Goal: Task Accomplishment & Management: Use online tool/utility

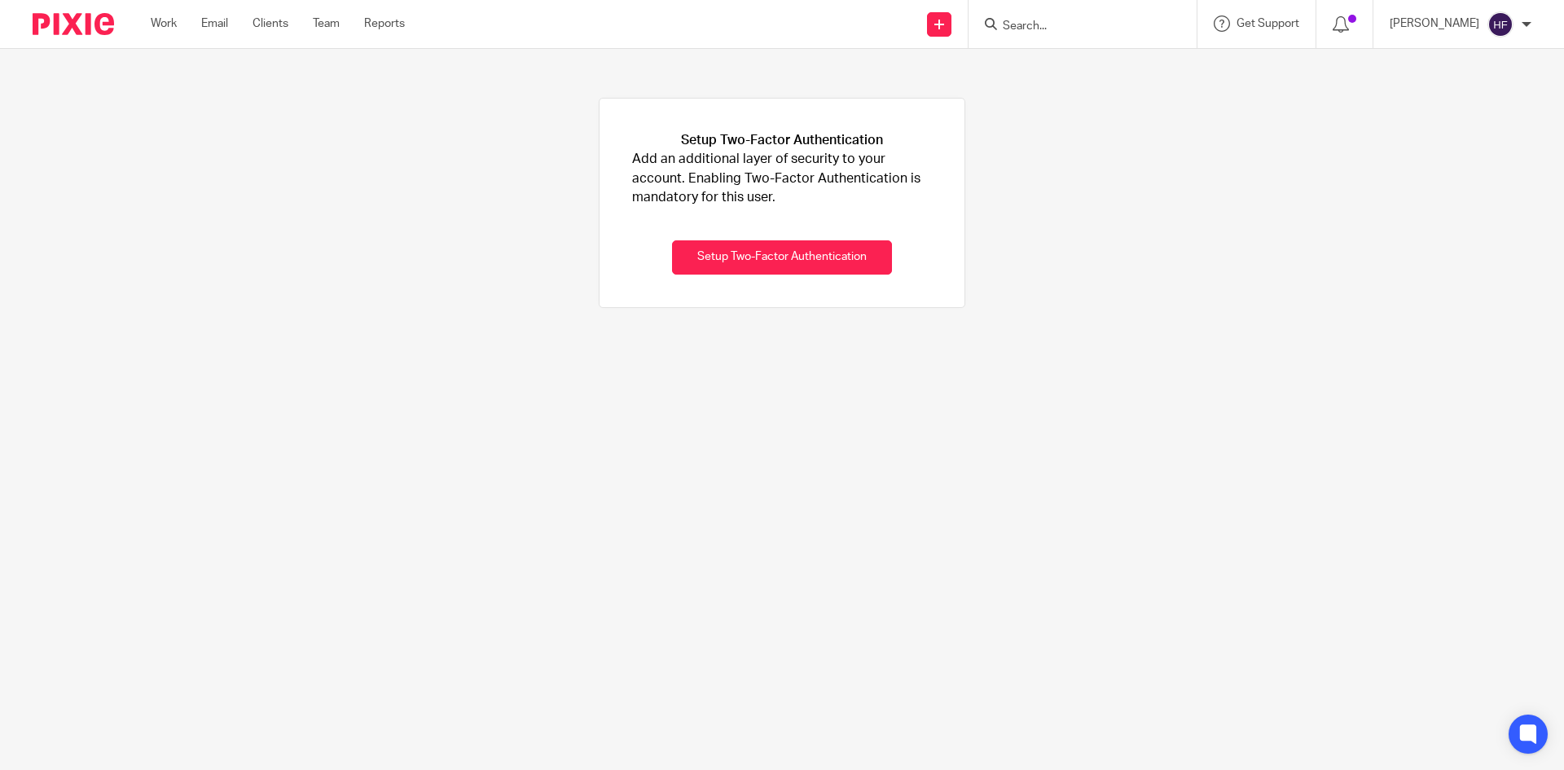
drag, startPoint x: 1068, startPoint y: 40, endPoint x: 1057, endPoint y: 28, distance: 16.2
click at [1066, 40] on div at bounding box center [1082, 24] width 228 height 48
click at [1056, 23] on input "Search" at bounding box center [1074, 27] width 147 height 15
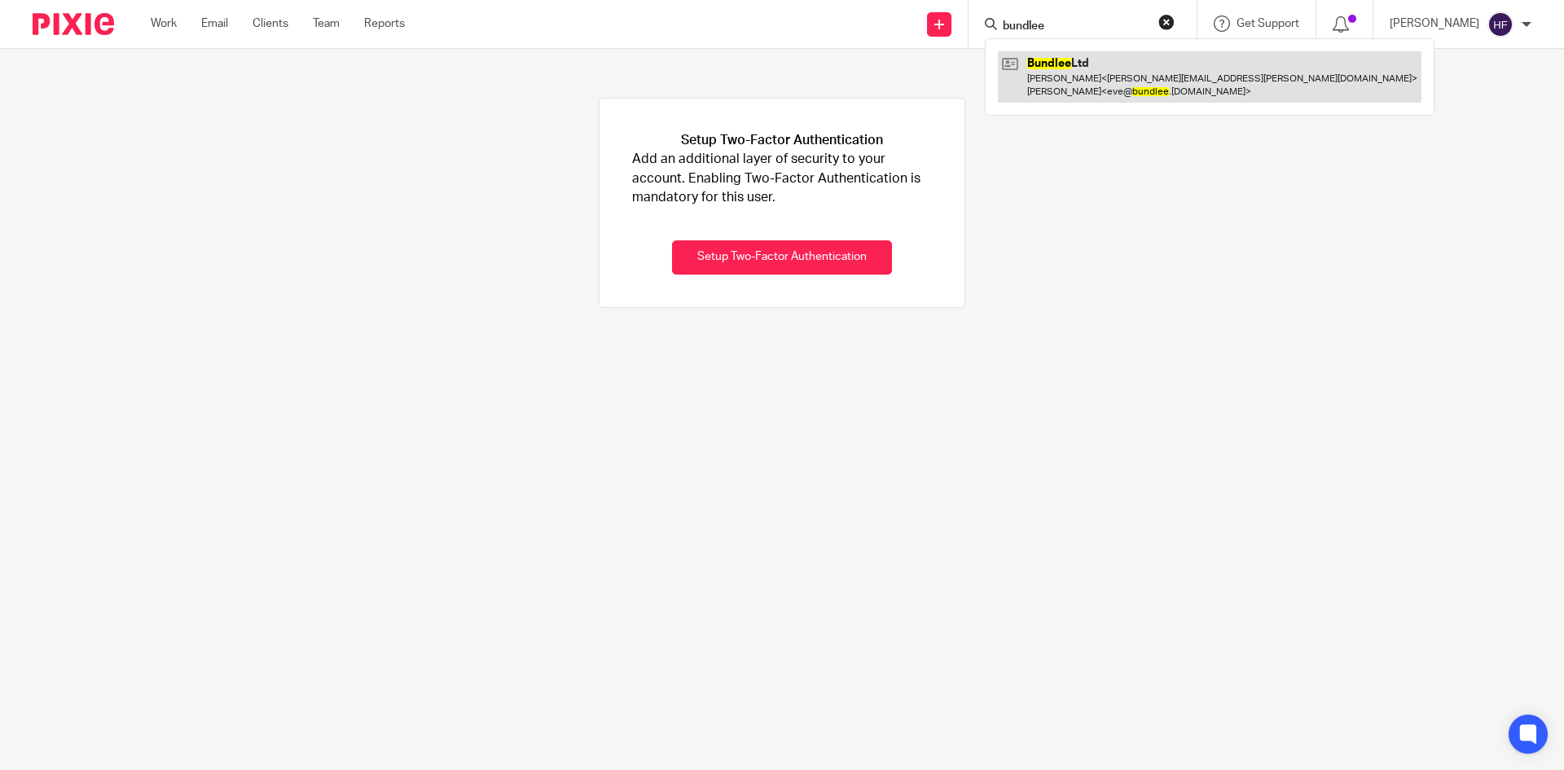
type input "bundlee"
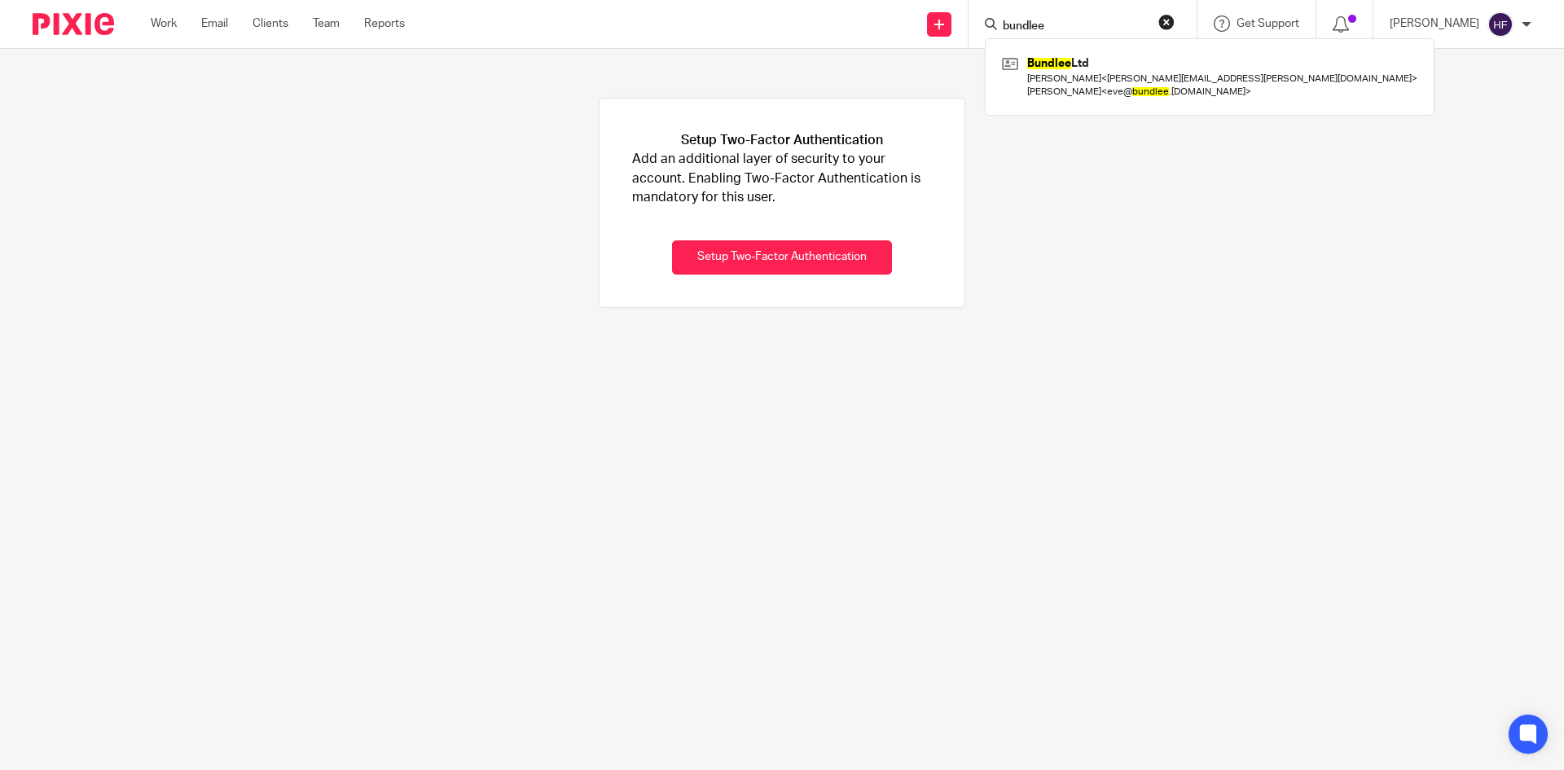
drag, startPoint x: 1100, startPoint y: 82, endPoint x: 1194, endPoint y: 270, distance: 209.8
click at [1100, 82] on link at bounding box center [1210, 76] width 424 height 50
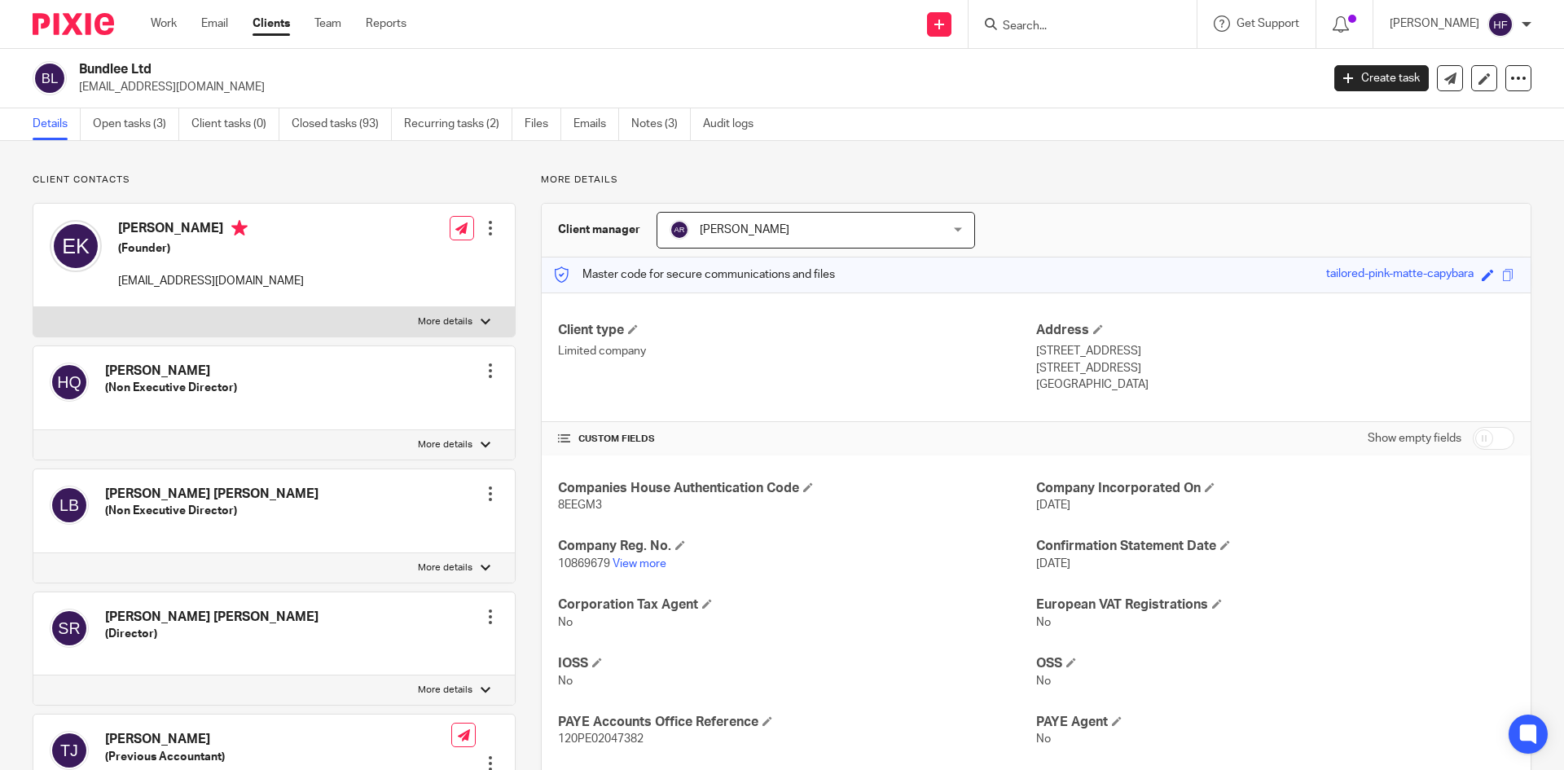
drag, startPoint x: 115, startPoint y: 125, endPoint x: 397, endPoint y: 297, distance: 330.1
click at [115, 125] on link "Open tasks (3)" at bounding box center [136, 124] width 86 height 32
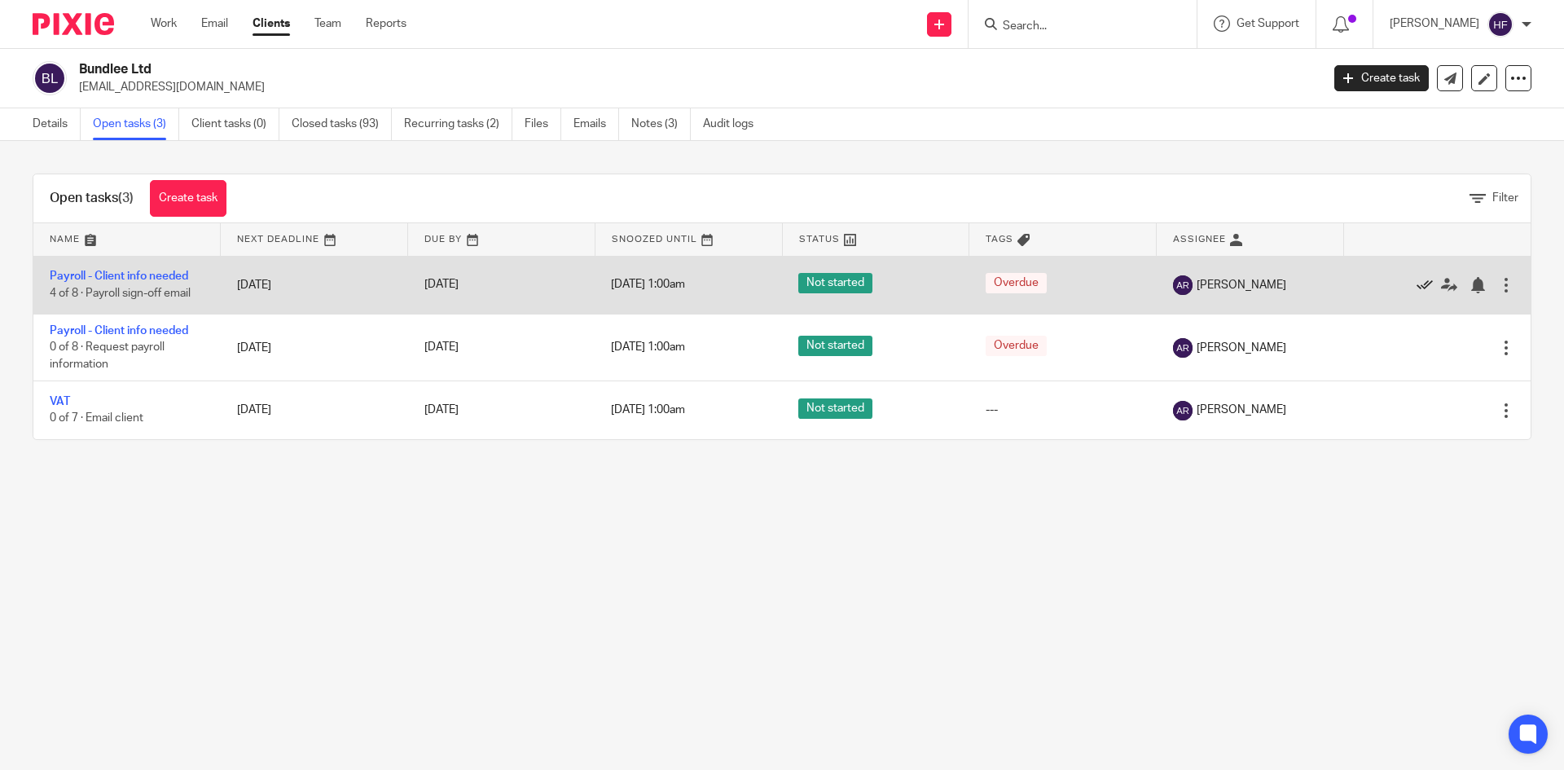
click at [1416, 282] on icon at bounding box center [1424, 285] width 16 height 16
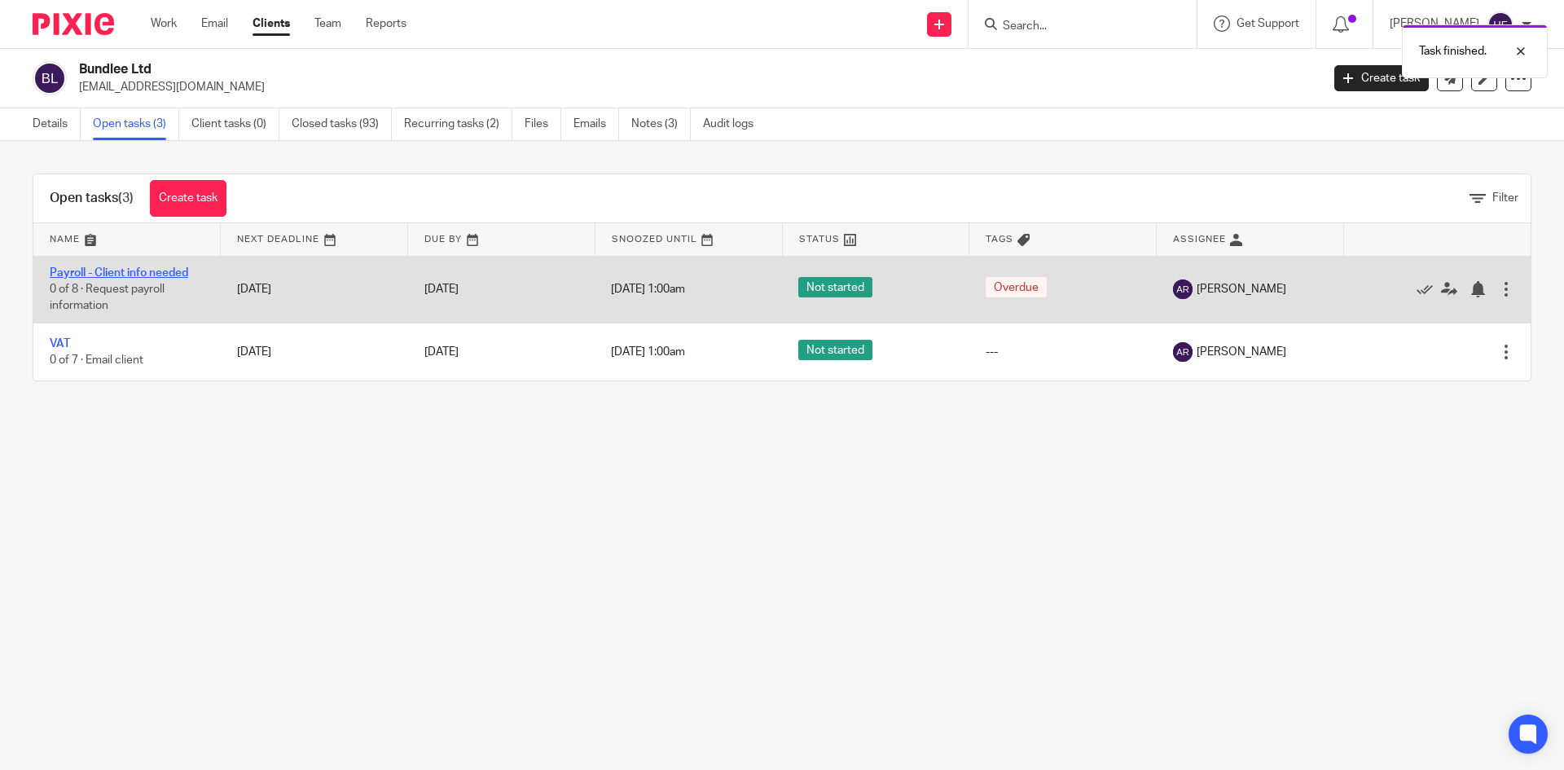
click at [141, 270] on link "Payroll - Client info needed" at bounding box center [119, 272] width 138 height 11
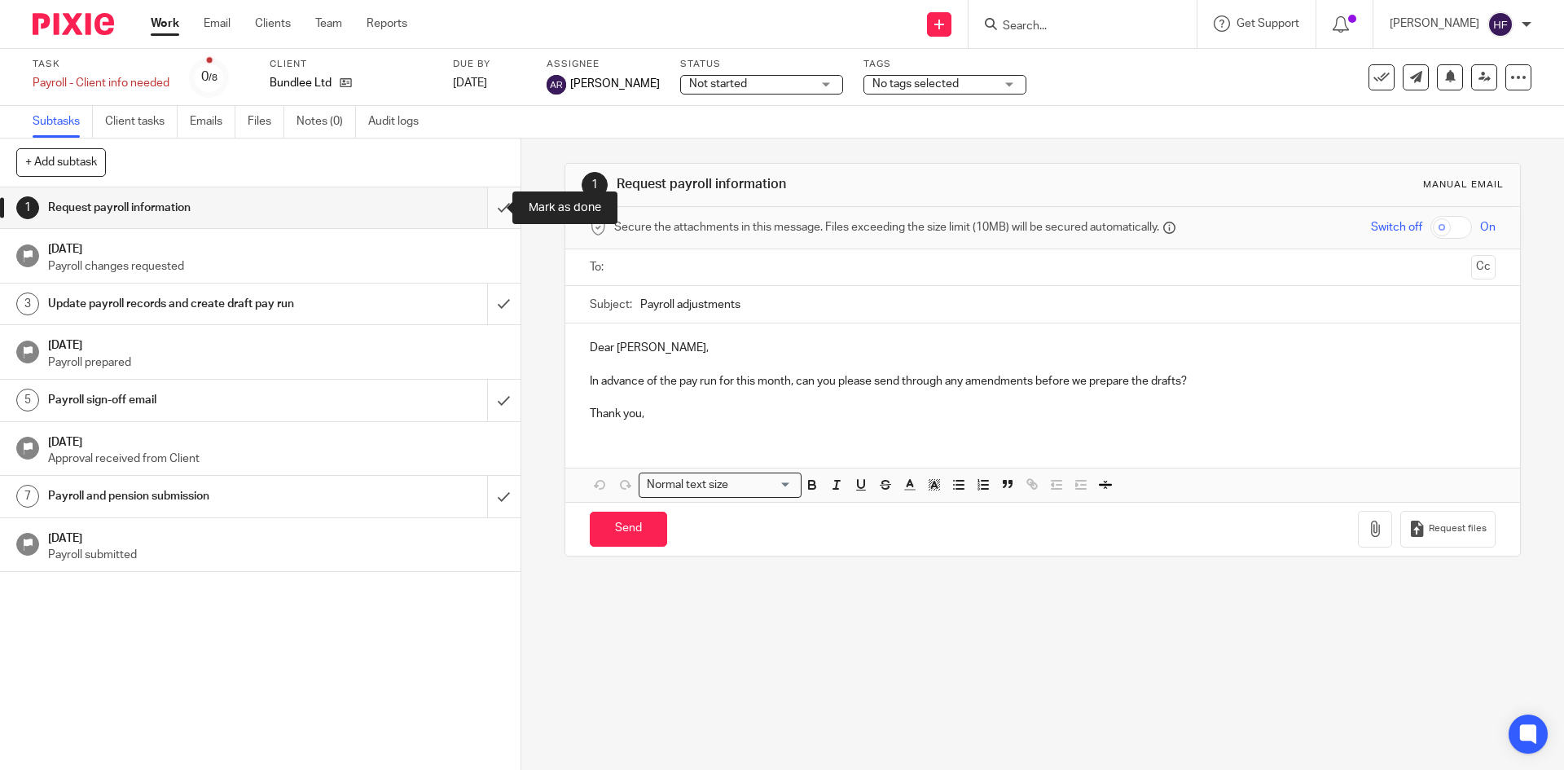
click at [477, 197] on input "submit" at bounding box center [260, 207] width 520 height 41
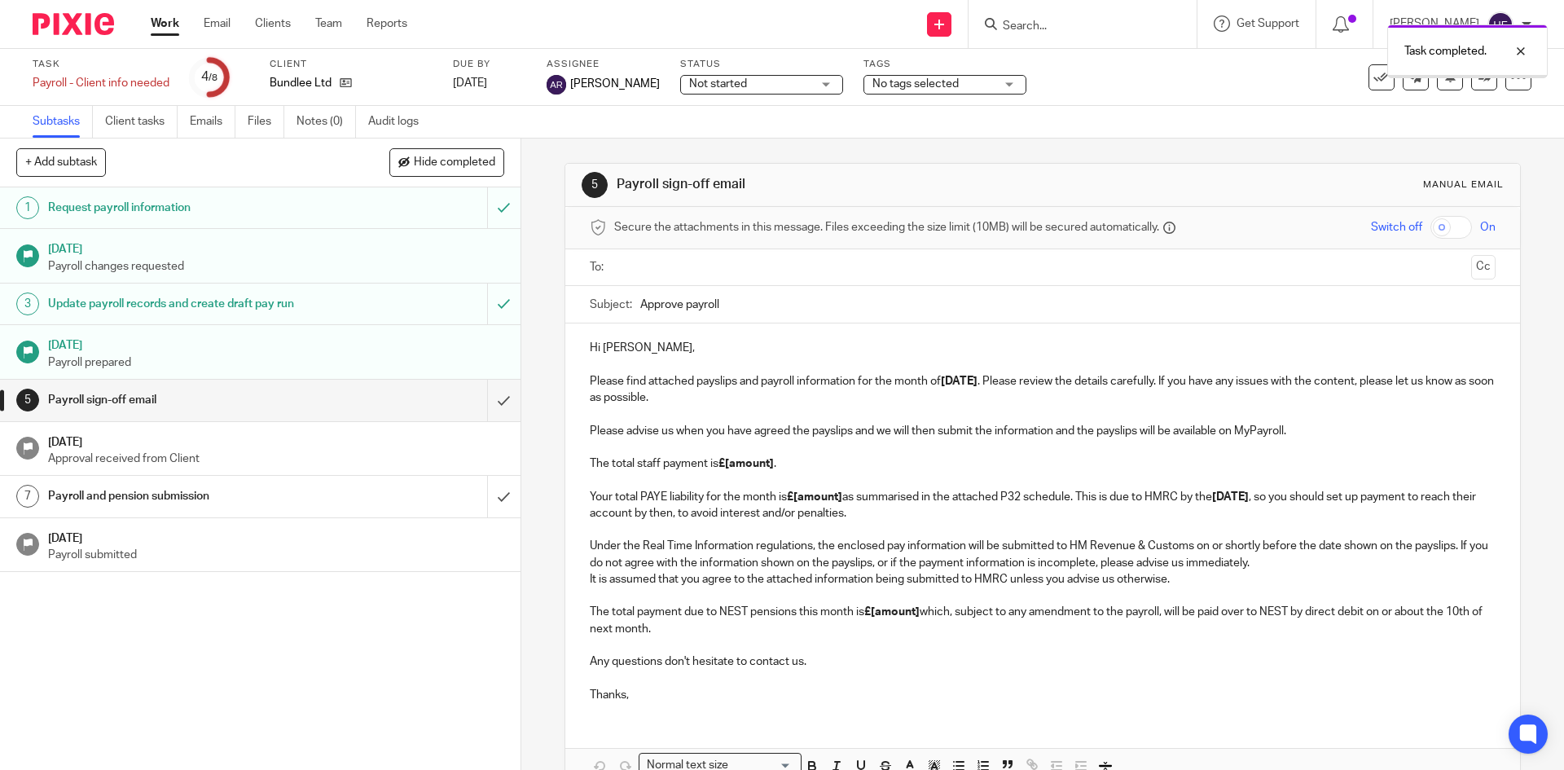
click at [753, 301] on input "Approve payroll" at bounding box center [1067, 304] width 854 height 37
type input "Approve payroll - August 2025"
drag, startPoint x: 1315, startPoint y: 431, endPoint x: 1175, endPoint y: 431, distance: 139.3
click at [1175, 431] on p "Please advise us when you have agreed the payslips and we will then submit the …" at bounding box center [1042, 472] width 905 height 99
click at [1139, 432] on p "Please advise us when you have agreed the payslips and we will then submit the …" at bounding box center [1042, 472] width 905 height 99
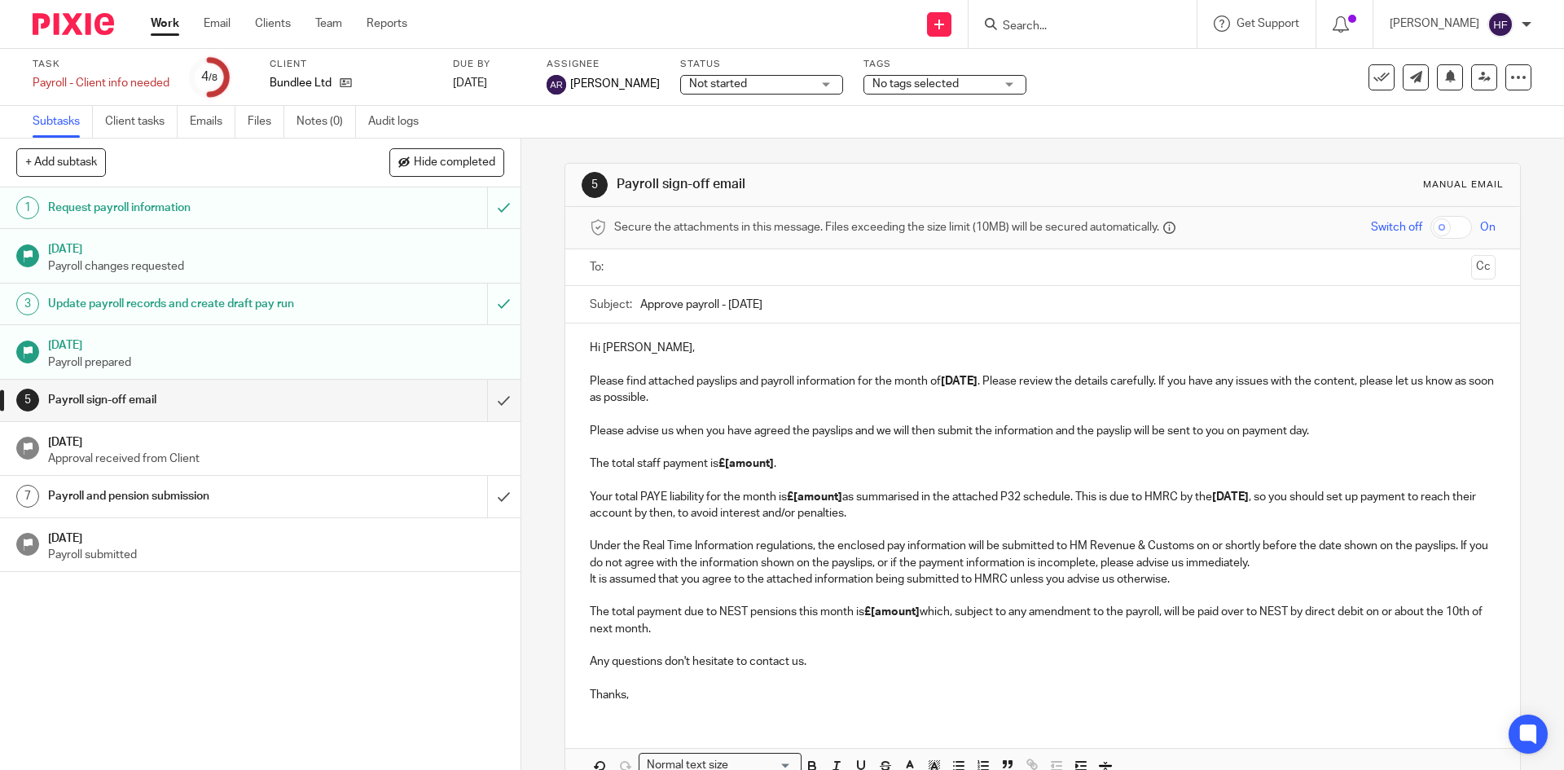
click at [1320, 423] on p "Please advise us when you have agreed the payslips and we will then submit the …" at bounding box center [1042, 472] width 905 height 99
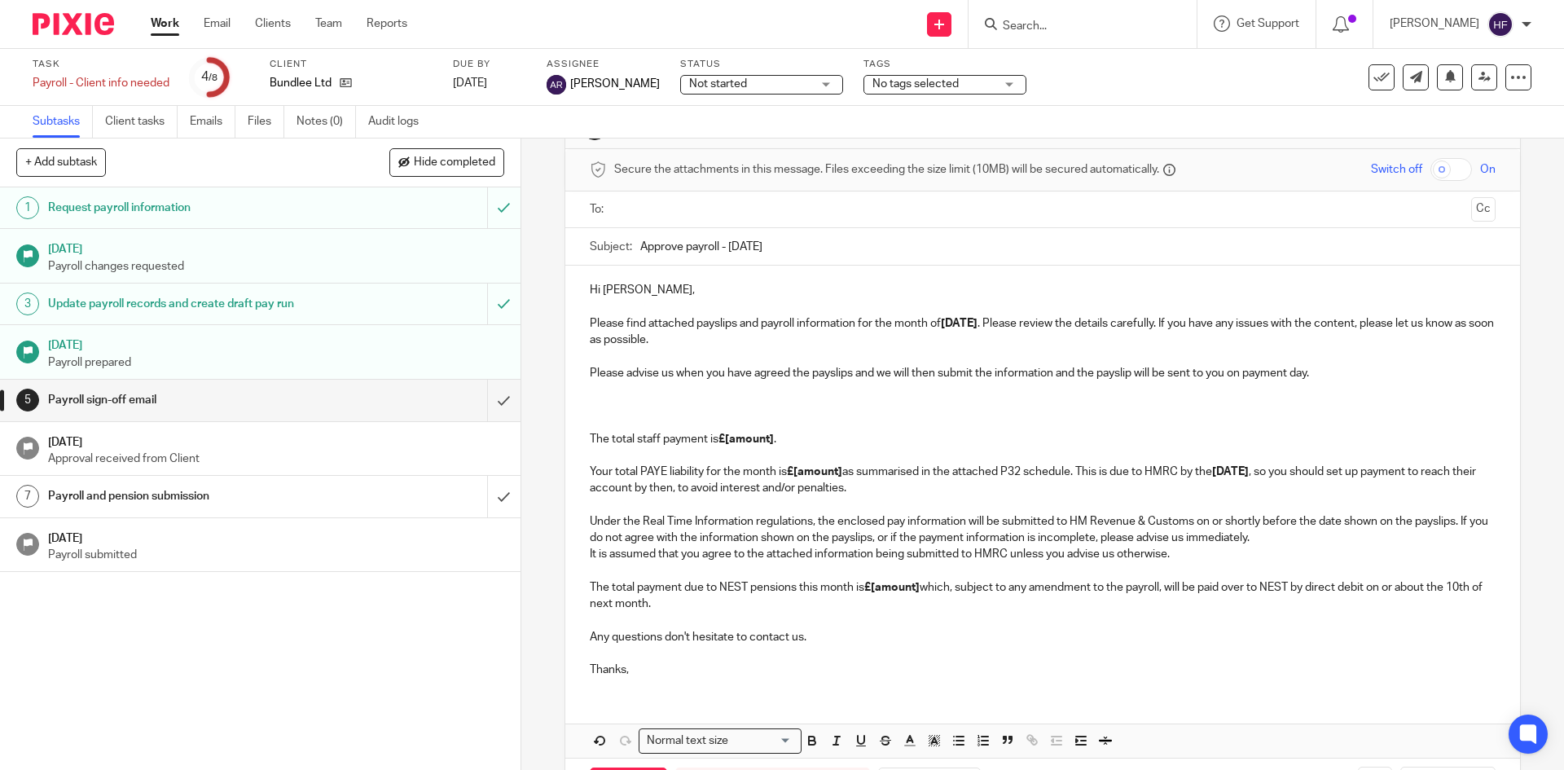
scroll to position [125, 0]
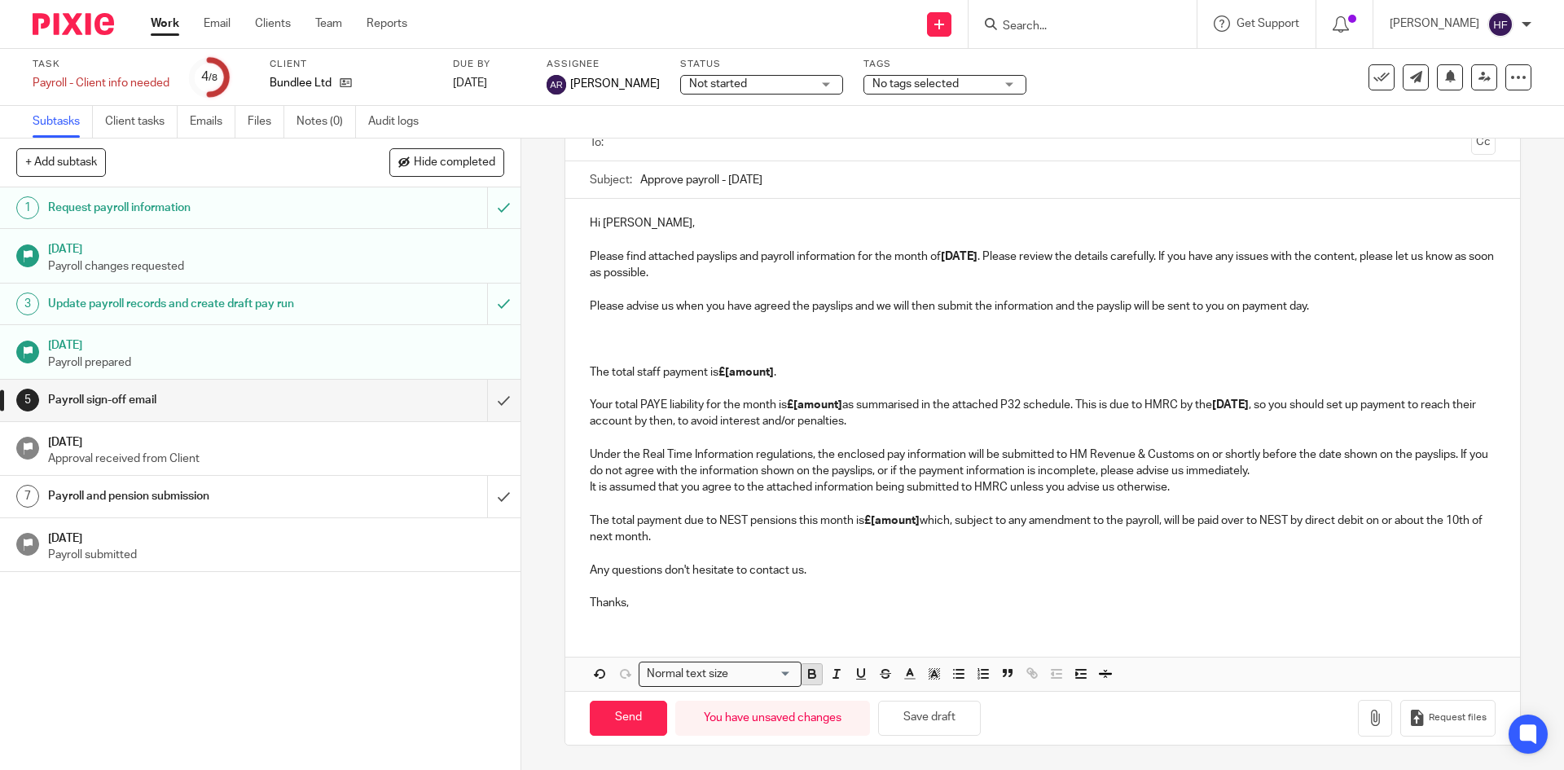
click at [810, 674] on icon "button" at bounding box center [812, 676] width 7 height 4
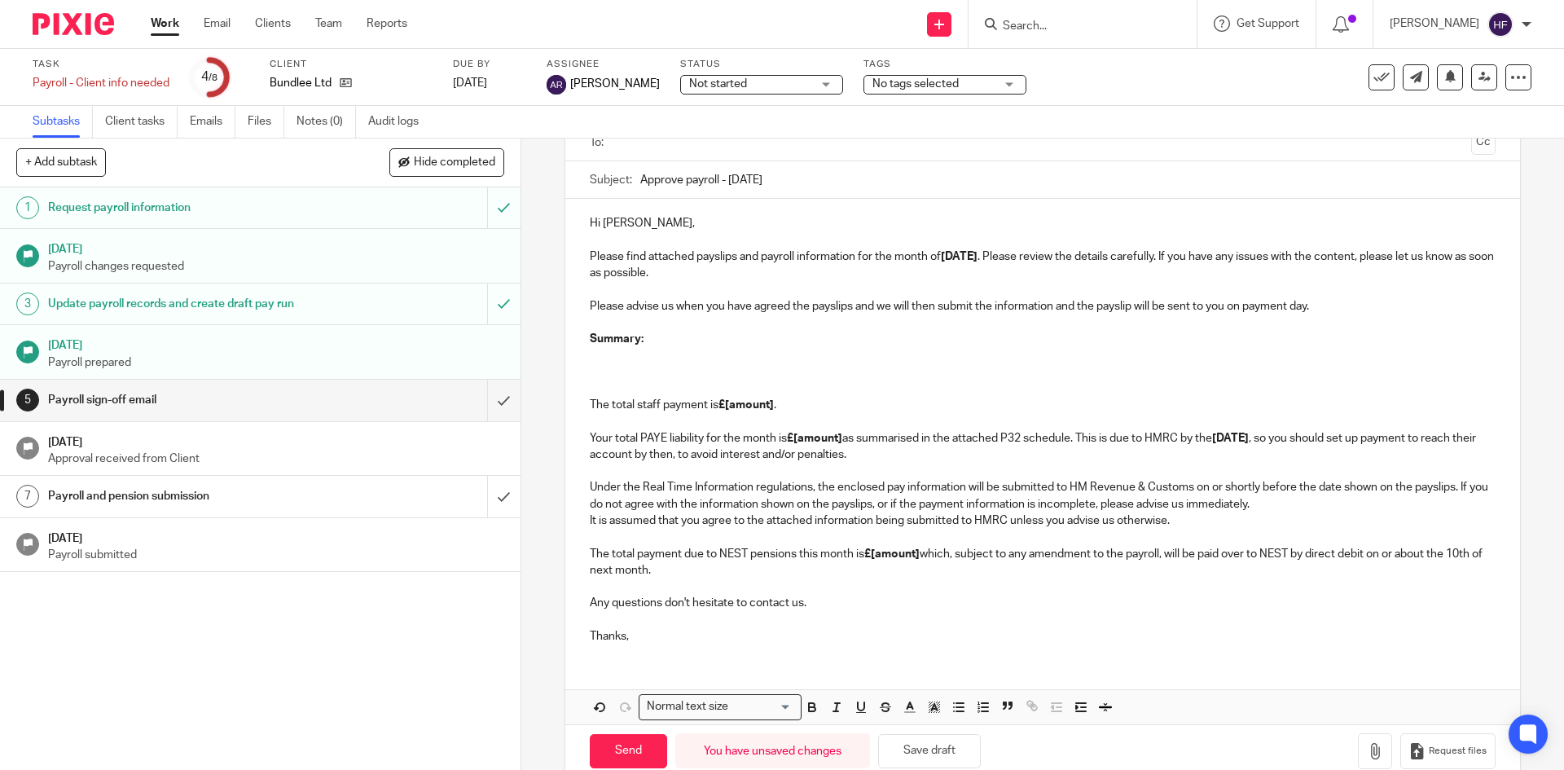
click at [591, 351] on p at bounding box center [1042, 355] width 905 height 16
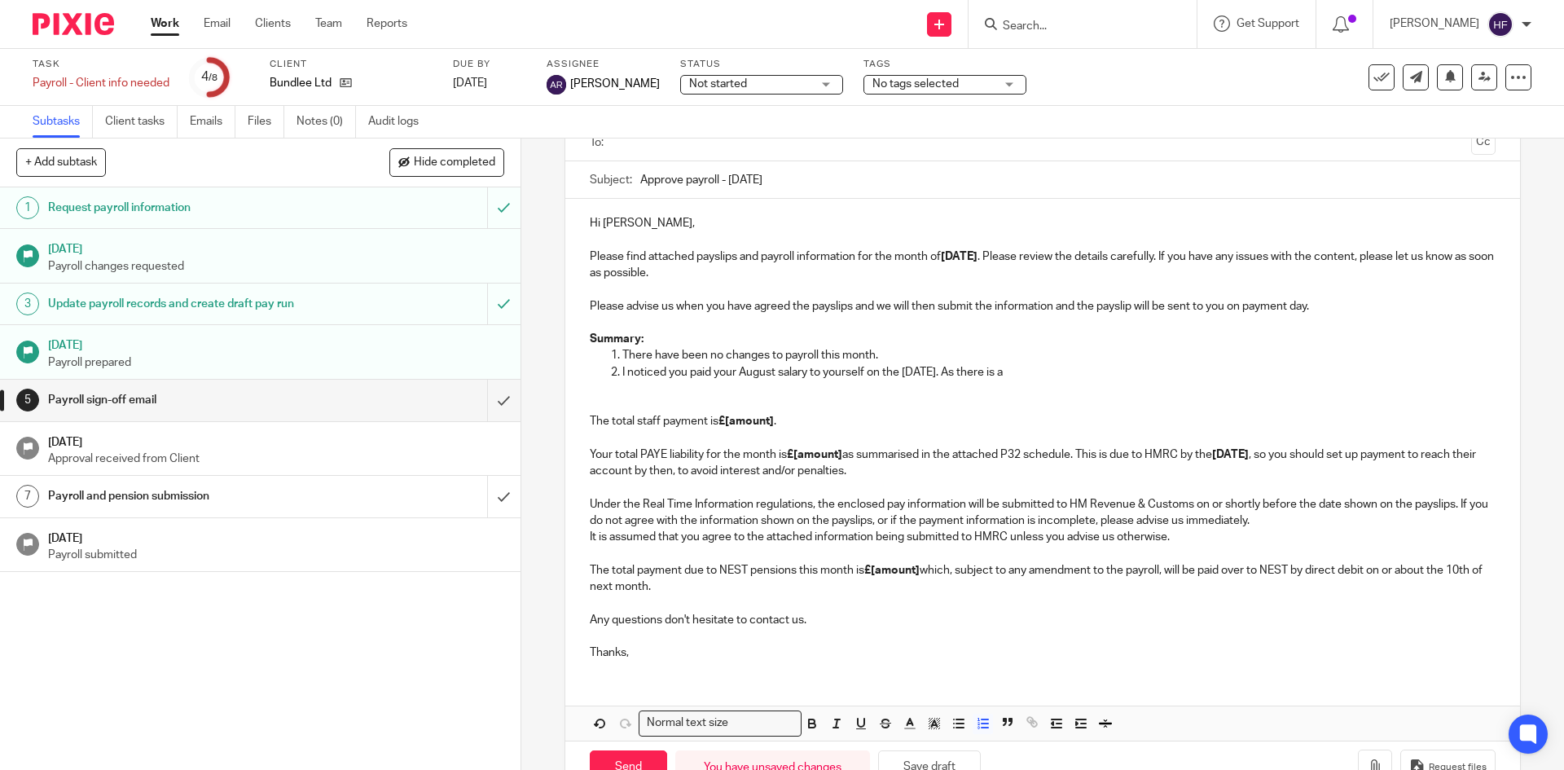
click at [1069, 373] on p "I noticed you paid your August salary to yourself on the 14th August. As there …" at bounding box center [1058, 372] width 872 height 16
click at [1056, 365] on p "I noticed you paid your August salary to yourself on the 14th August. As there …" at bounding box center [1058, 372] width 872 height 16
click at [984, 360] on p "There have been no changes to payroll this month." at bounding box center [1058, 355] width 872 height 16
click at [987, 372] on p "I noticed you paid your August salary to yourself on the 14th August." at bounding box center [1058, 372] width 872 height 16
click at [981, 369] on p "I noticed you paid your August salary to yourself on the 14th August." at bounding box center [1058, 372] width 872 height 16
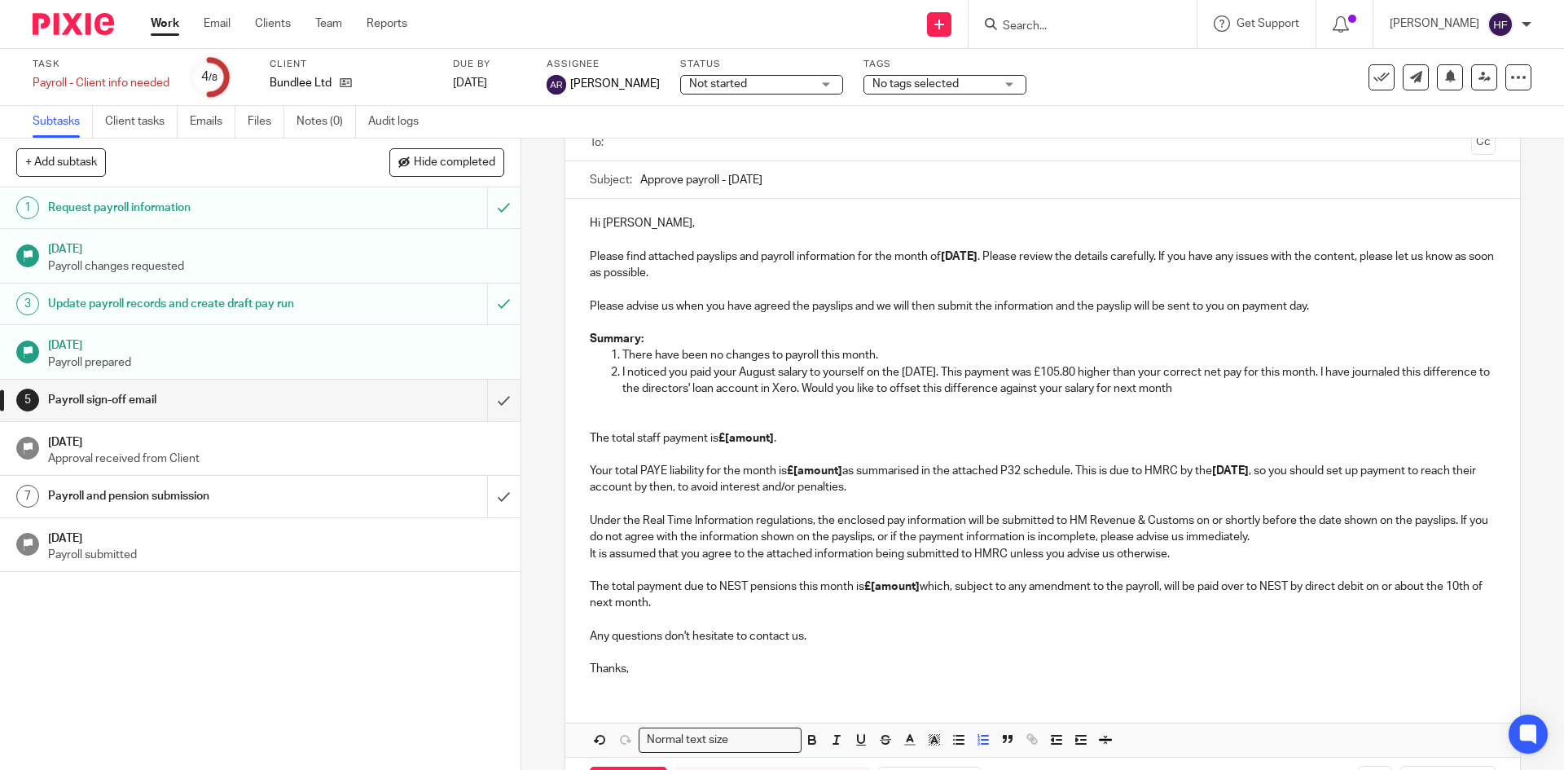
click at [922, 390] on p "I noticed you paid your August salary to yourself on the 14th August. This paym…" at bounding box center [1058, 380] width 872 height 33
click at [1289, 382] on p "I noticed you paid your August salary to yourself on the 14th August. This paym…" at bounding box center [1058, 380] width 872 height 33
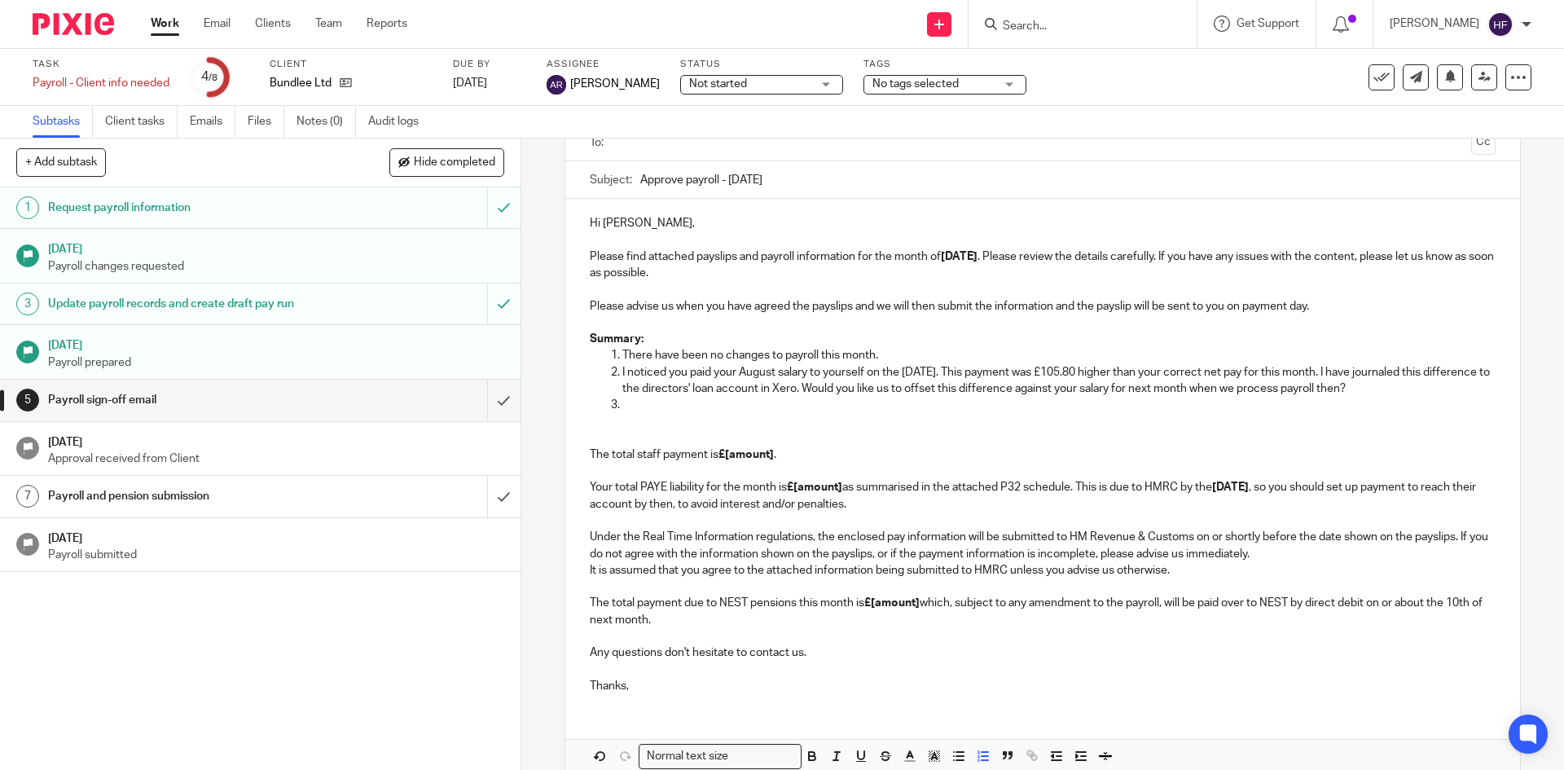
click at [658, 406] on p at bounding box center [1058, 405] width 872 height 16
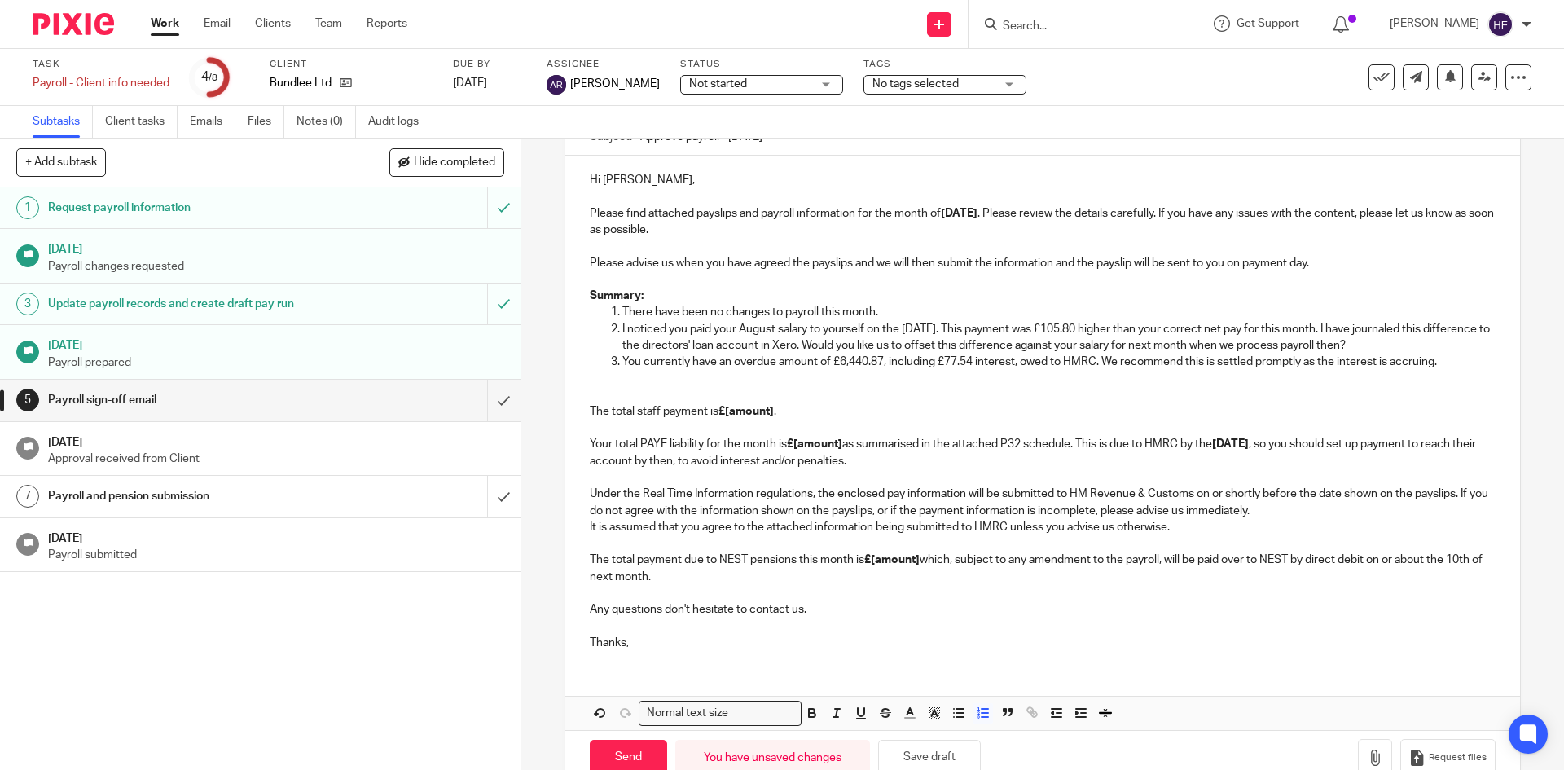
scroll to position [207, 0]
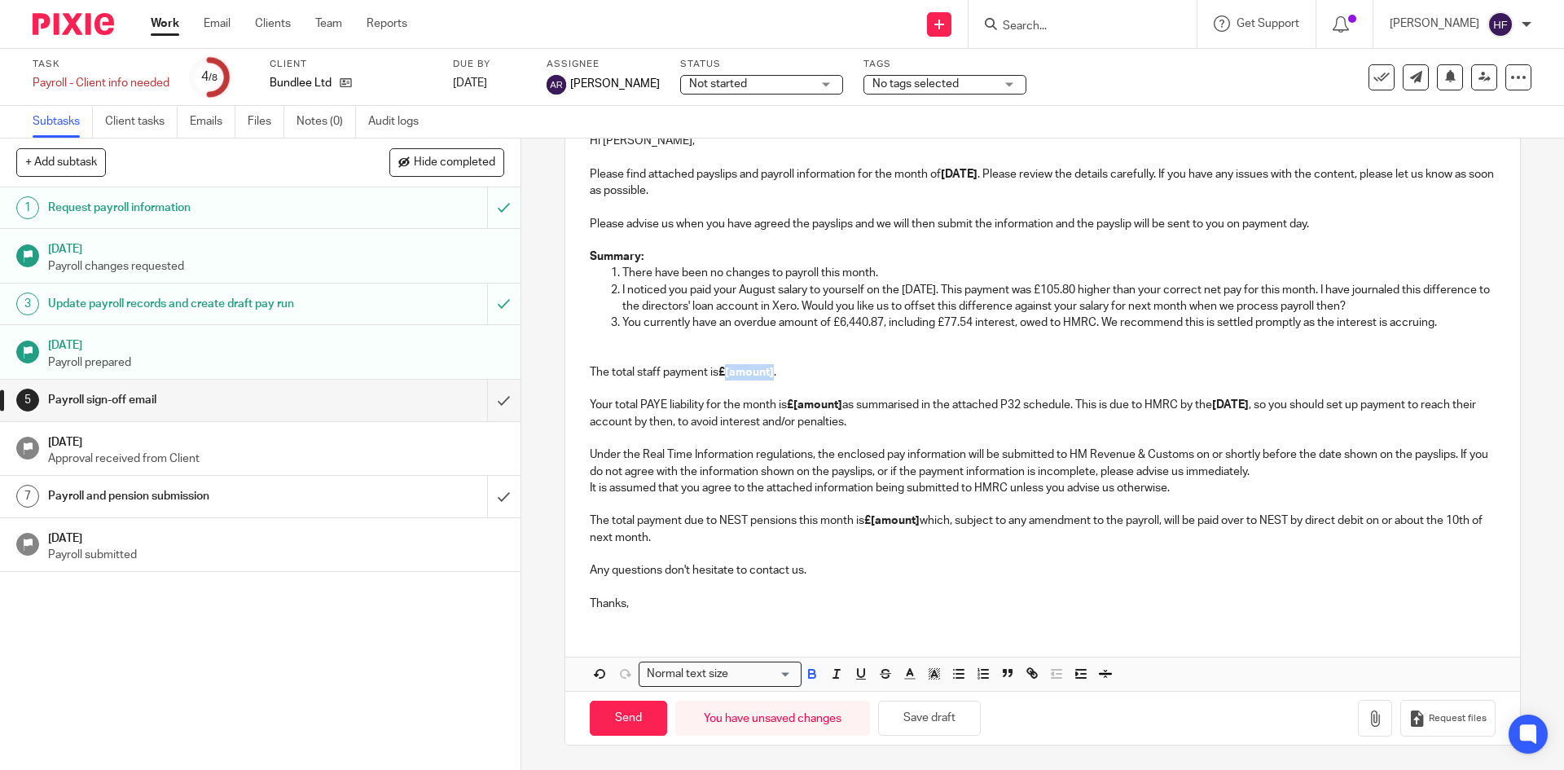
drag, startPoint x: 724, startPoint y: 372, endPoint x: 771, endPoint y: 372, distance: 47.2
click at [771, 372] on strong "£[amount]" at bounding box center [745, 372] width 55 height 11
drag, startPoint x: 791, startPoint y: 404, endPoint x: 840, endPoint y: 402, distance: 48.9
click at [840, 402] on strong "£[amount]" at bounding box center [814, 404] width 55 height 11
drag, startPoint x: 585, startPoint y: 446, endPoint x: 745, endPoint y: 541, distance: 186.2
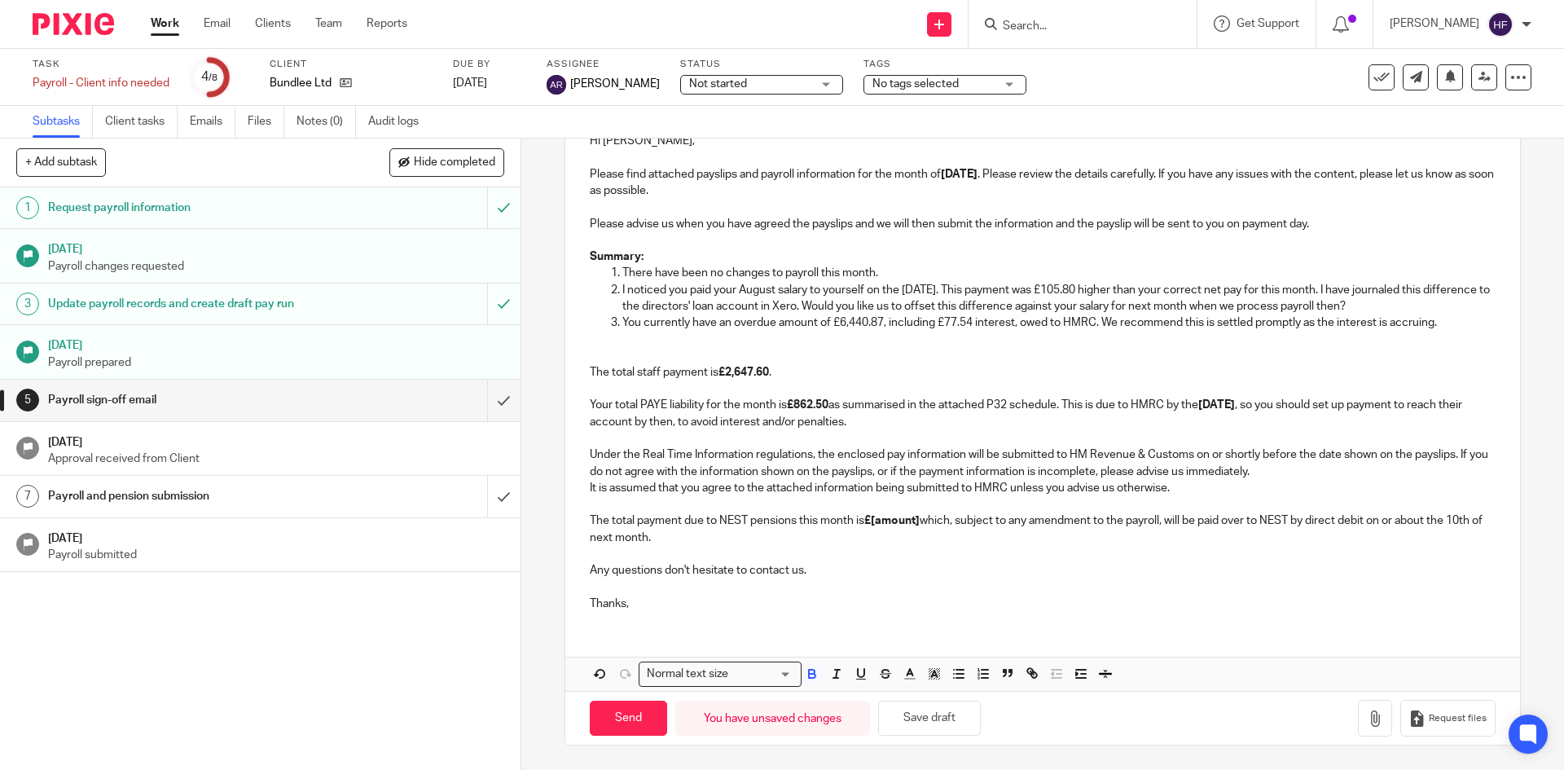
click at [745, 541] on div "Hi Eve, Please find attached payslips and payroll information for the month of …" at bounding box center [1042, 369] width 954 height 507
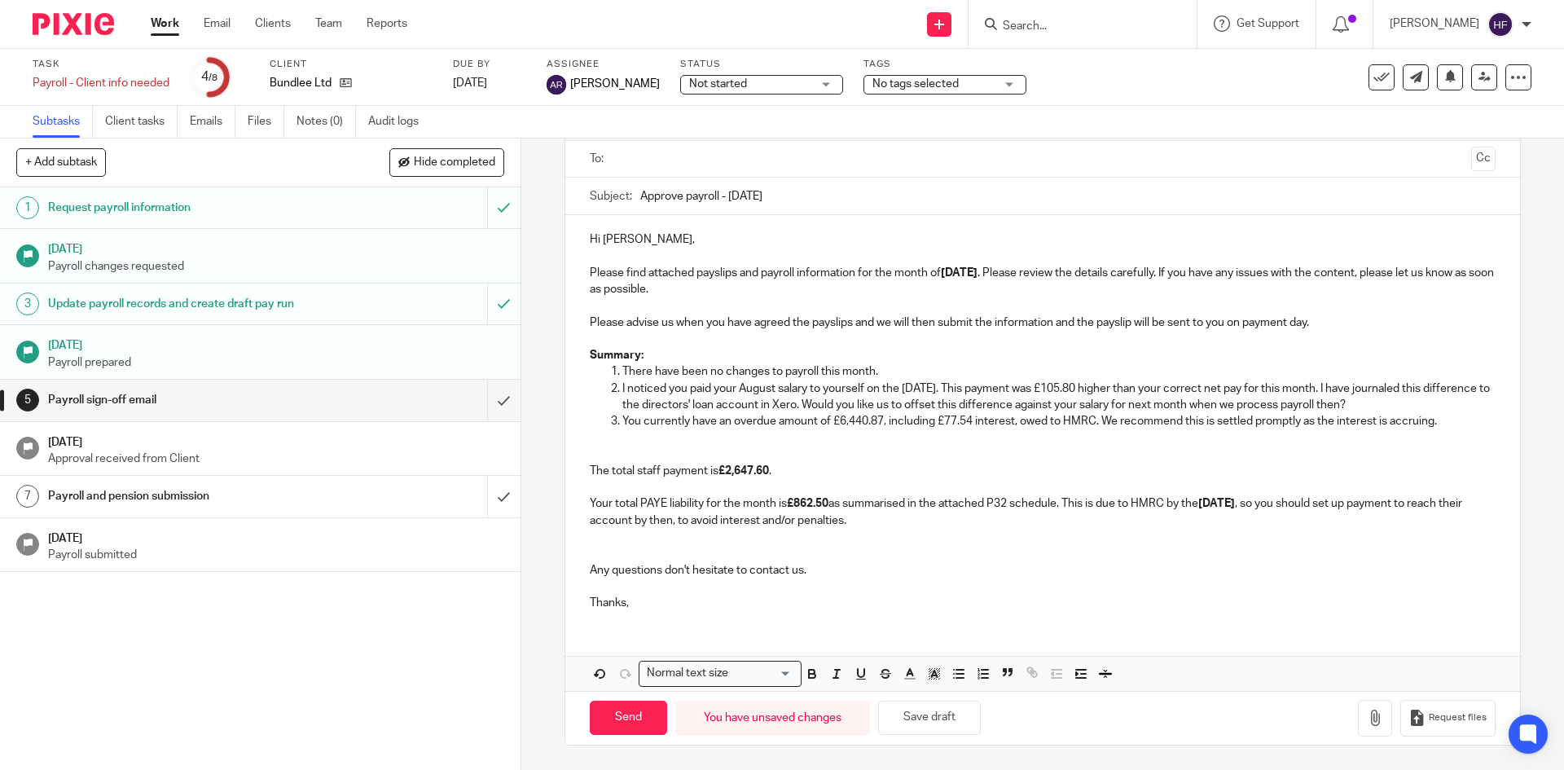
scroll to position [91, 0]
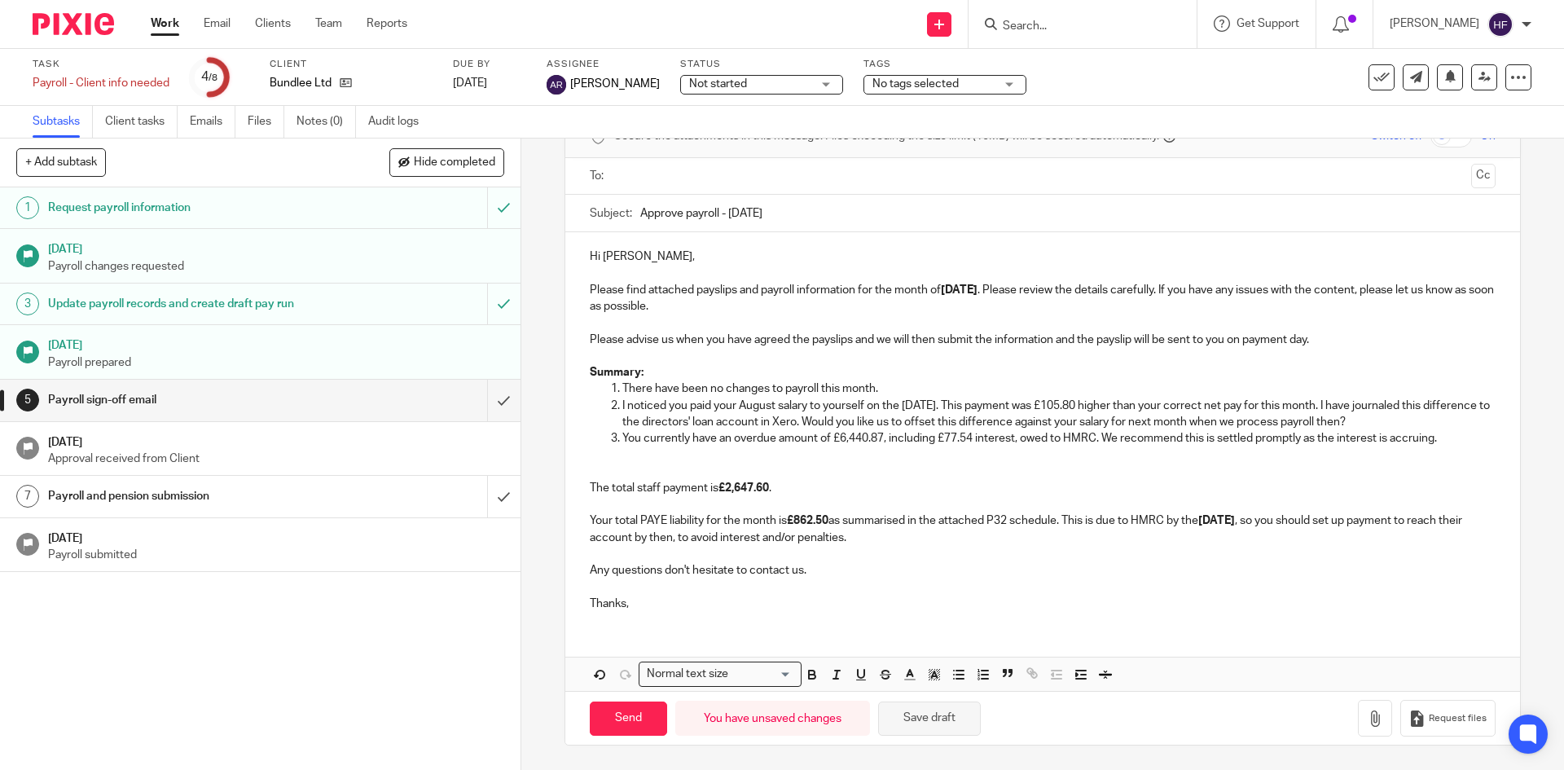
click at [925, 708] on button "Save draft" at bounding box center [929, 718] width 103 height 35
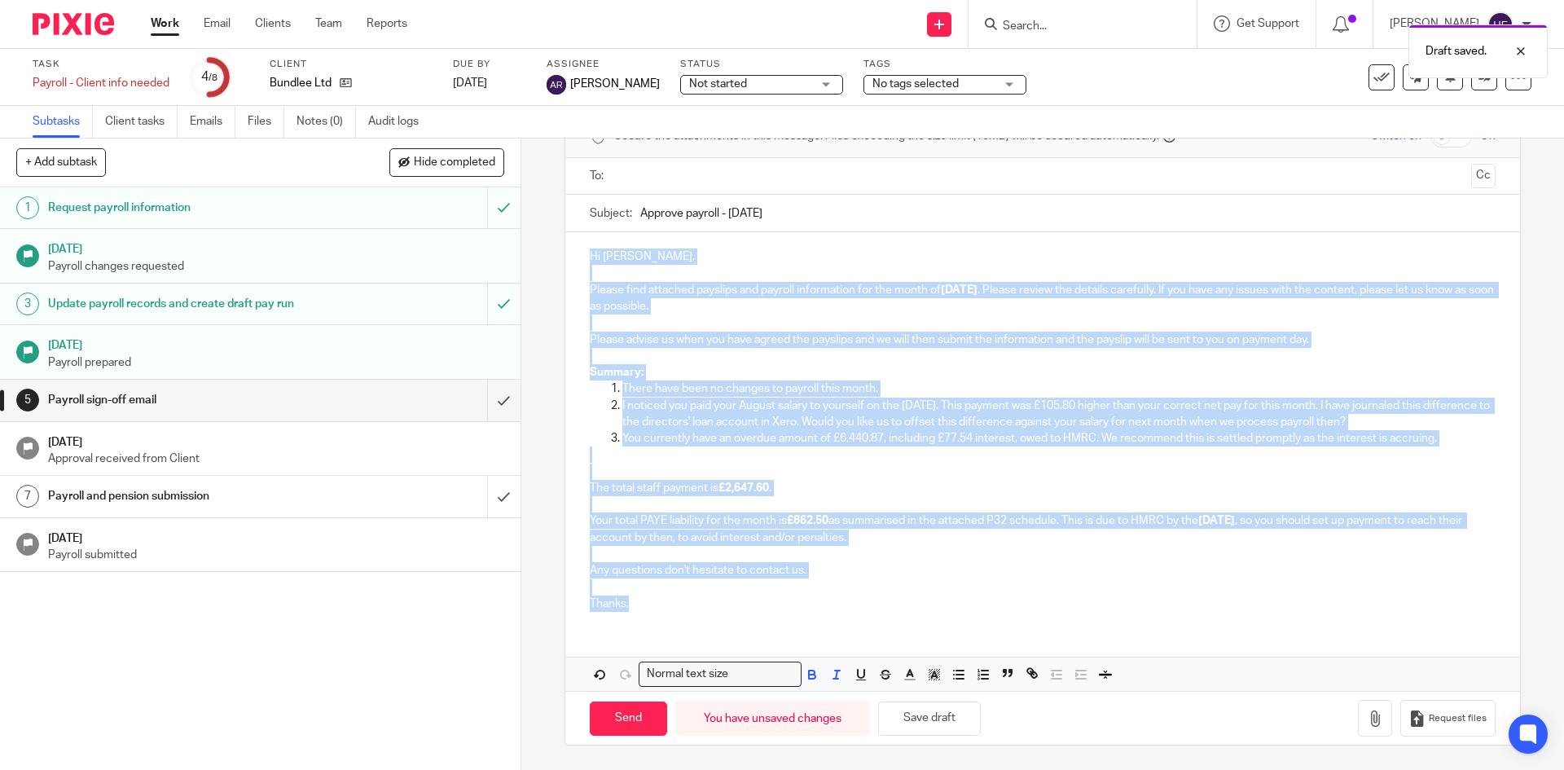
drag, startPoint x: 649, startPoint y: 595, endPoint x: 564, endPoint y: 262, distance: 343.9
click at [565, 262] on div "Hi Eve, Please find attached payslips and payroll information for the month of …" at bounding box center [1042, 428] width 954 height 392
copy div "Hi Eve, Please find attached payslips and payroll information for the month of …"
click at [1034, 617] on div "Hi Eve, Please find attached payslips and payroll information for the month of …" at bounding box center [1042, 428] width 954 height 392
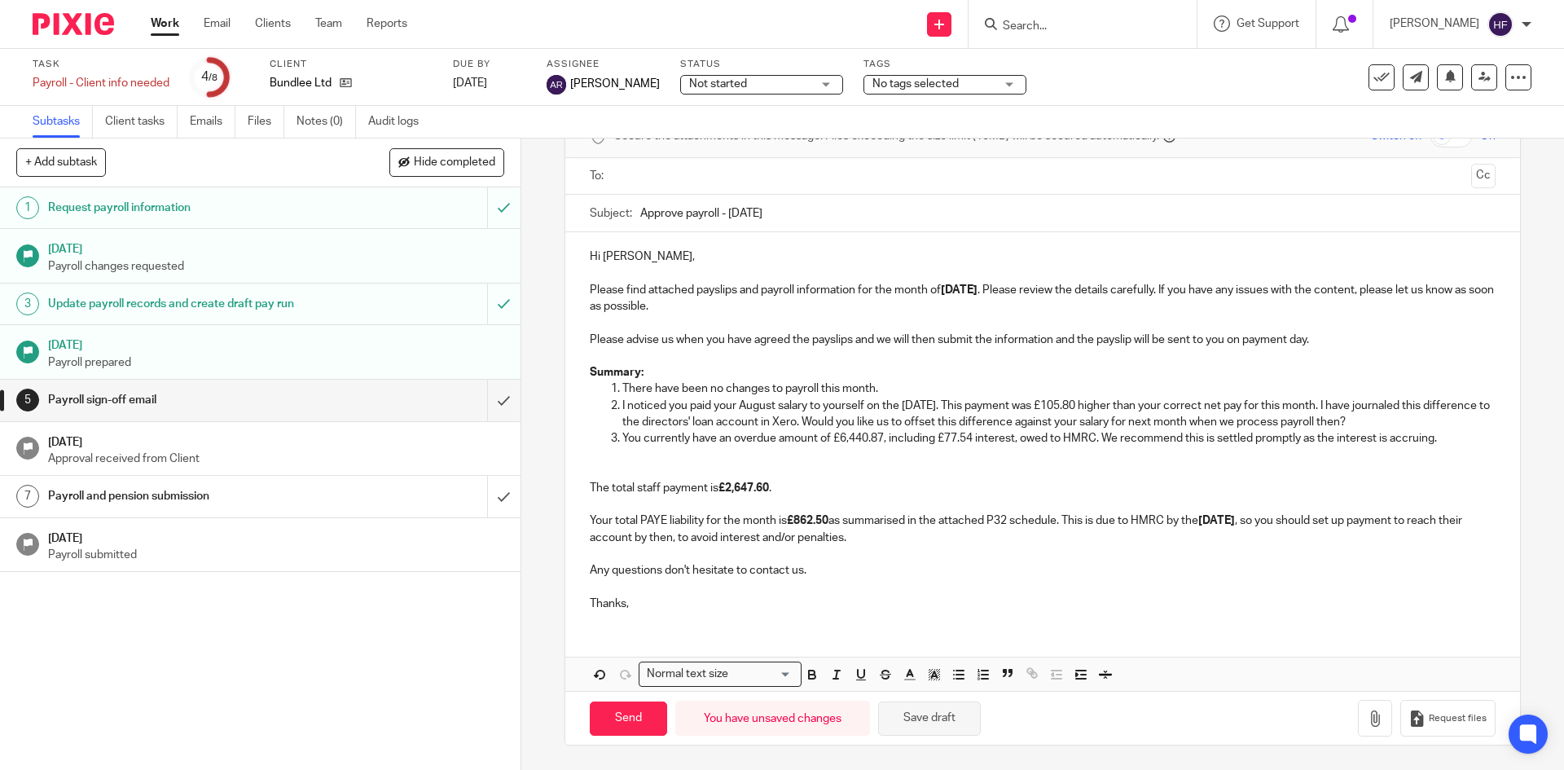
click at [915, 722] on button "Save draft" at bounding box center [929, 718] width 103 height 35
